Goal: Task Accomplishment & Management: Manage account settings

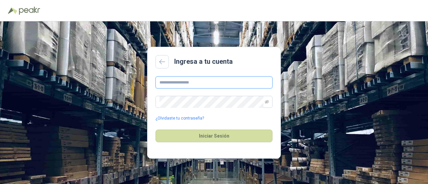
click at [195, 82] on input "text" at bounding box center [213, 83] width 117 height 12
type input "**********"
click at [264, 101] on span at bounding box center [213, 102] width 117 height 12
click at [268, 102] on icon "eye-invisible" at bounding box center [267, 102] width 4 height 4
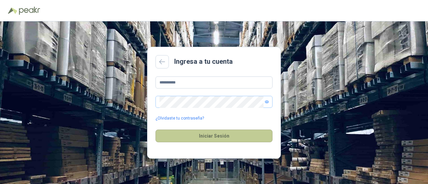
click at [240, 131] on button "Iniciar Sesión" at bounding box center [213, 136] width 117 height 13
click at [241, 134] on button "Iniciar Sesión" at bounding box center [213, 136] width 117 height 13
